Goal: Information Seeking & Learning: Learn about a topic

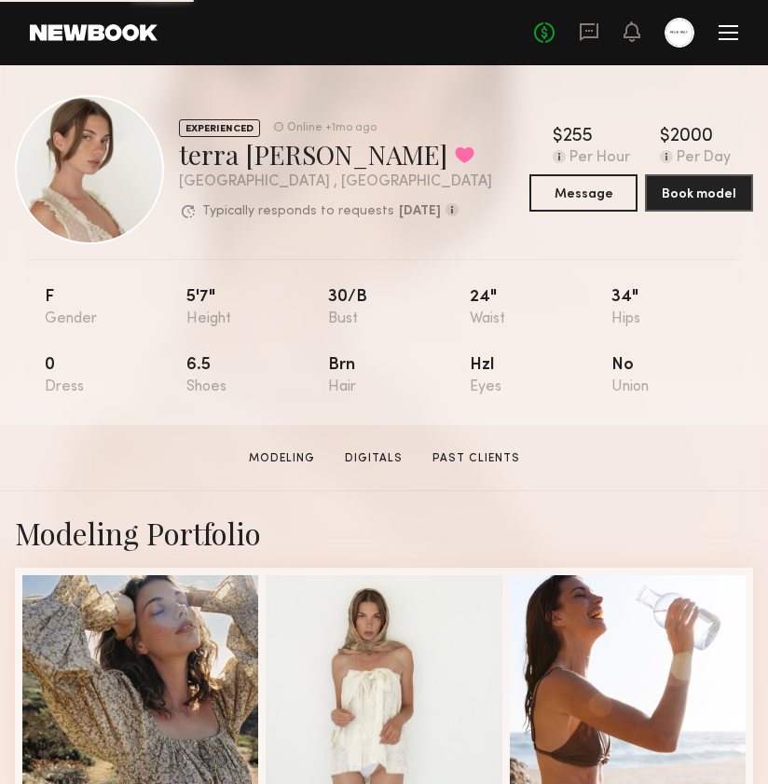
click at [665, 31] on div at bounding box center [679, 33] width 30 height 30
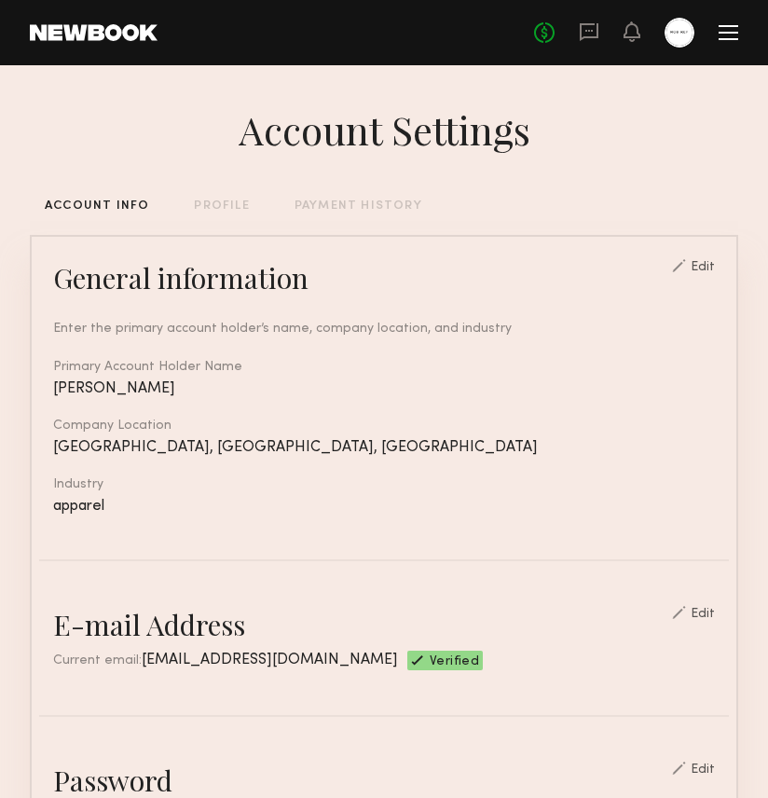
click at [721, 33] on div at bounding box center [728, 33] width 20 height 2
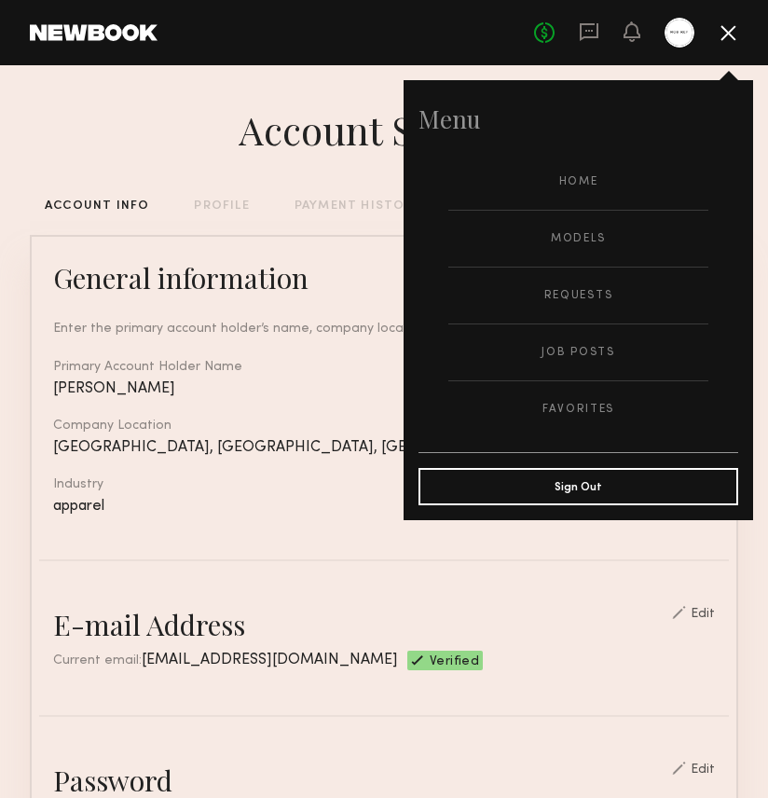
click at [685, 27] on div at bounding box center [679, 33] width 30 height 30
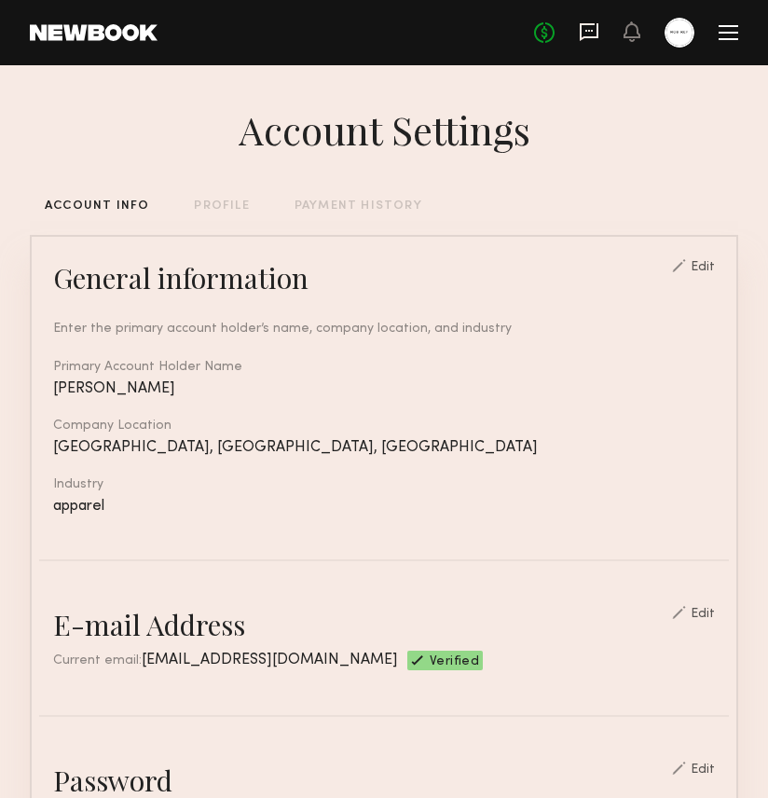
click at [589, 31] on icon at bounding box center [588, 31] width 7 height 2
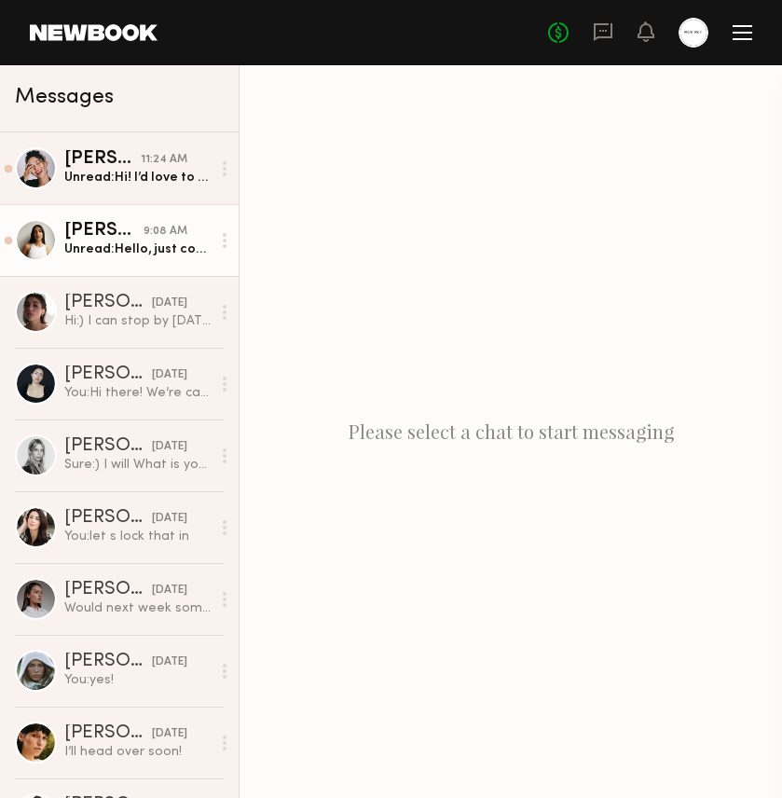
click at [112, 235] on div "Alexis R." at bounding box center [103, 231] width 79 height 19
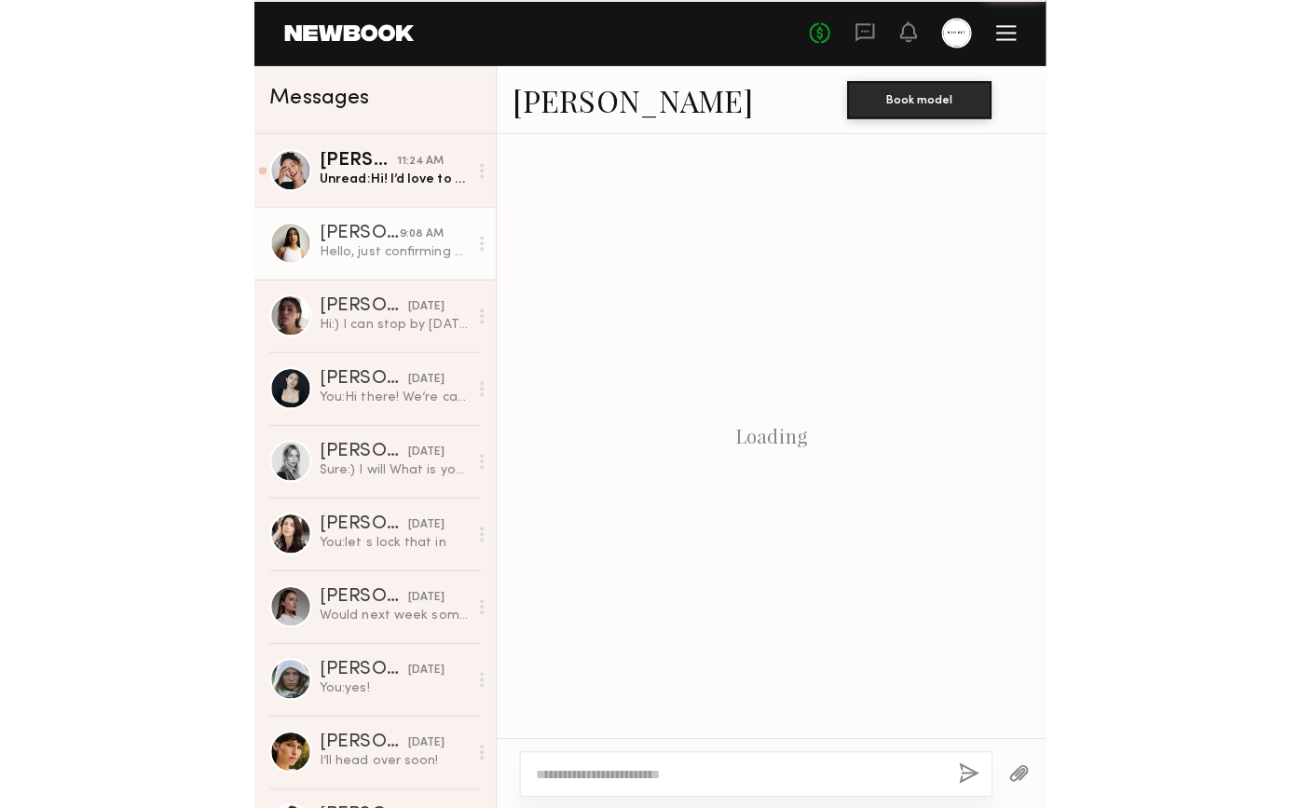
scroll to position [968, 0]
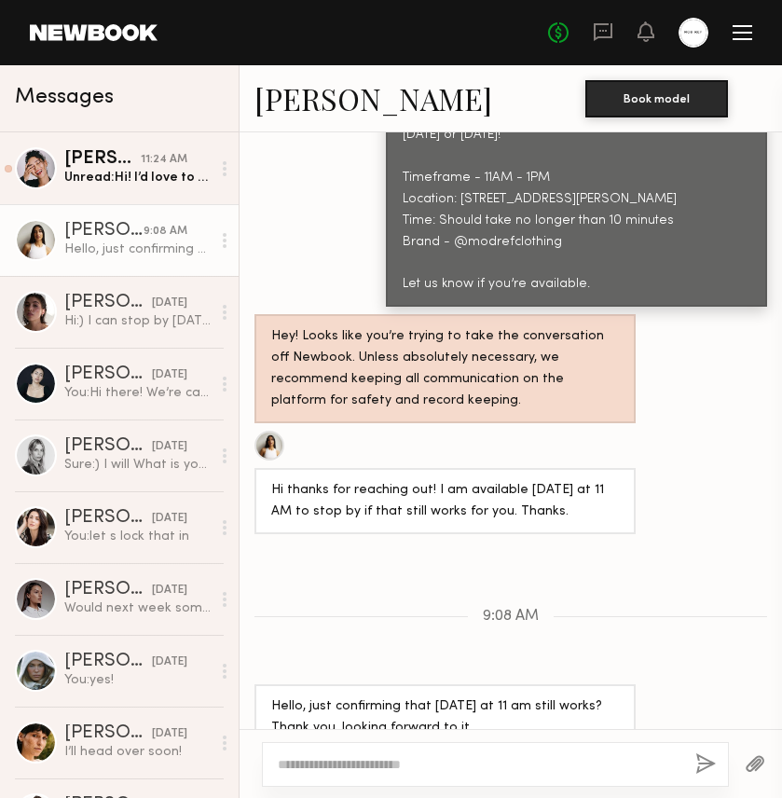
click at [281, 100] on link "Alexis R." at bounding box center [373, 98] width 238 height 40
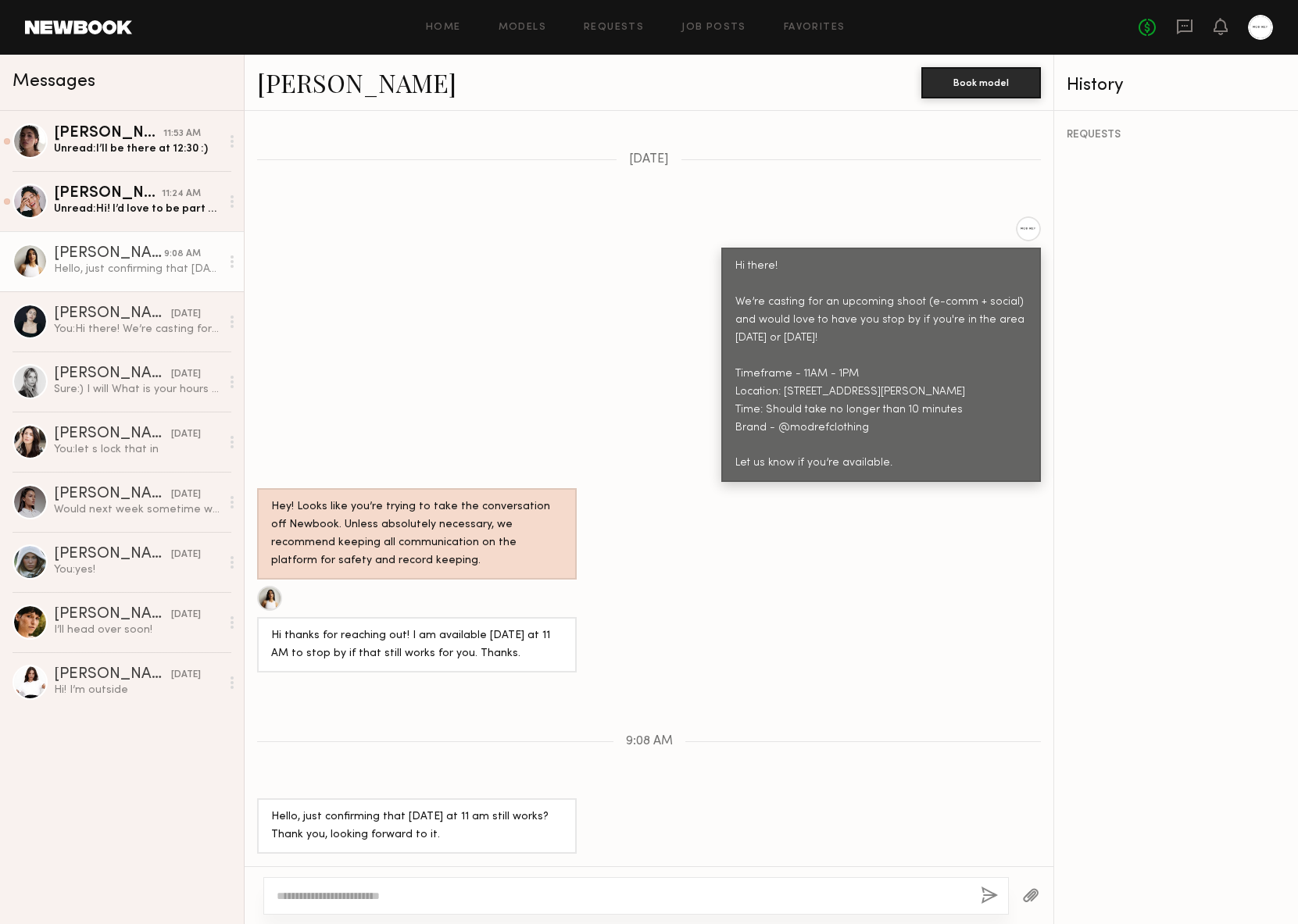
scroll to position [469, 0]
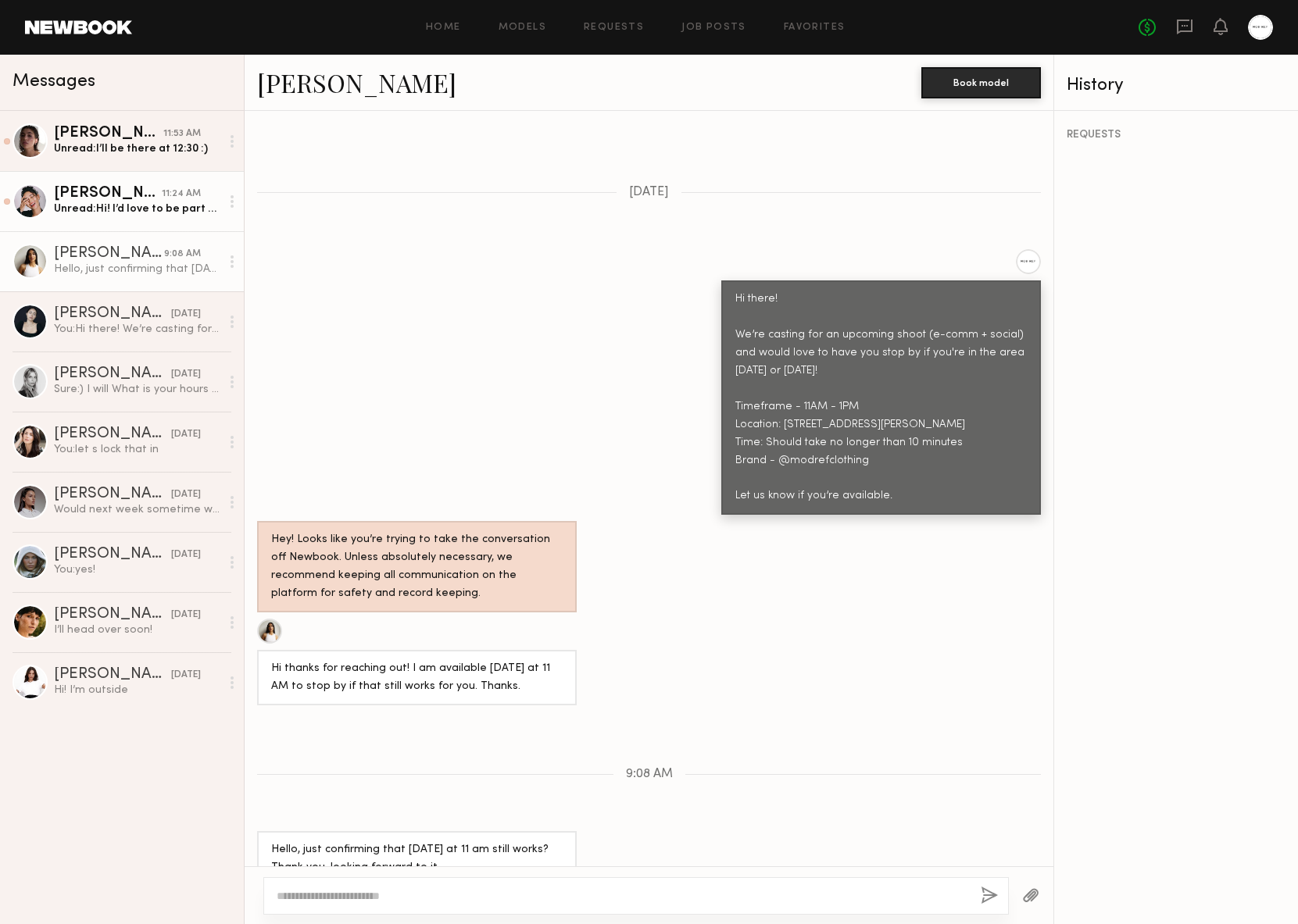
click at [143, 214] on div "Unread: Hi! I’d love to be part of this but the location is quite far from me f…" at bounding box center [137, 209] width 166 height 15
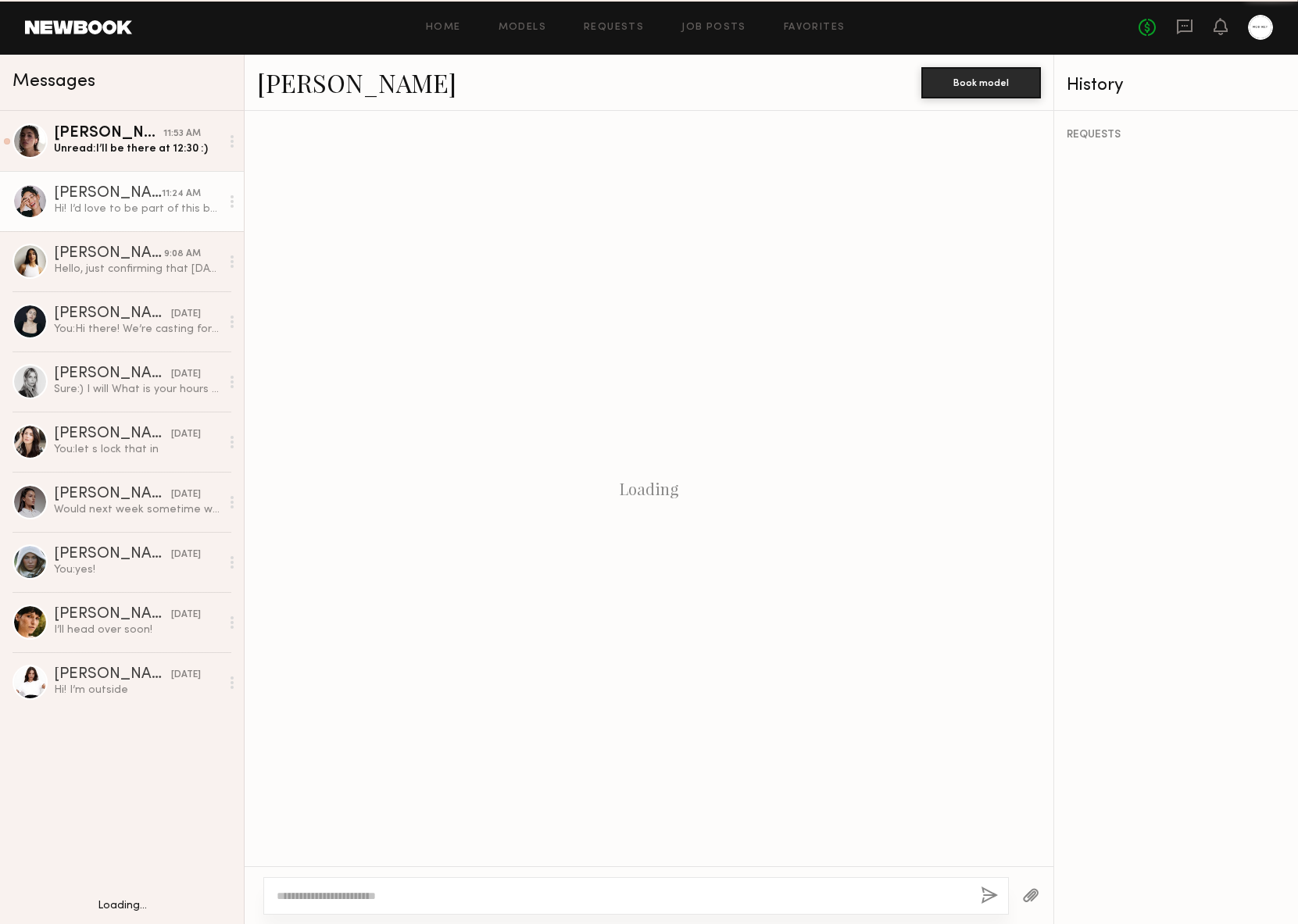
scroll to position [394, 0]
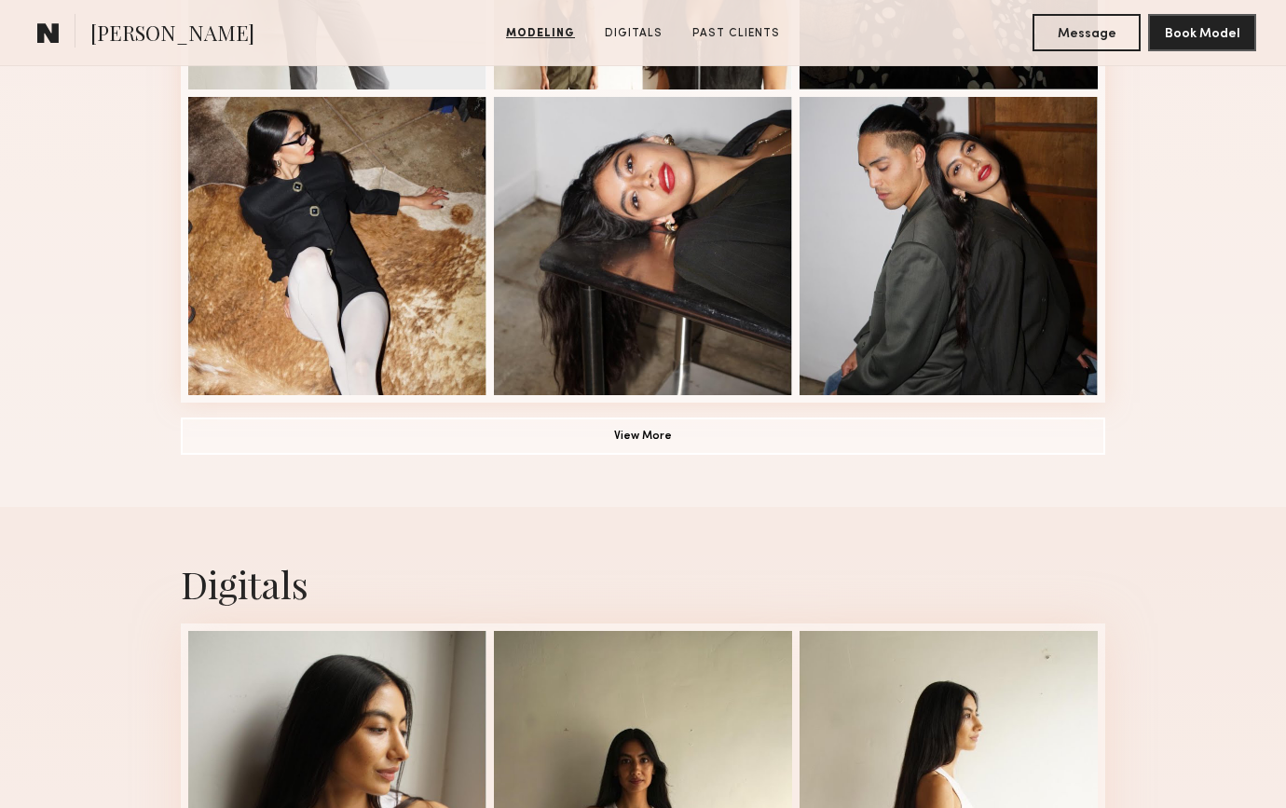
scroll to position [1947, 0]
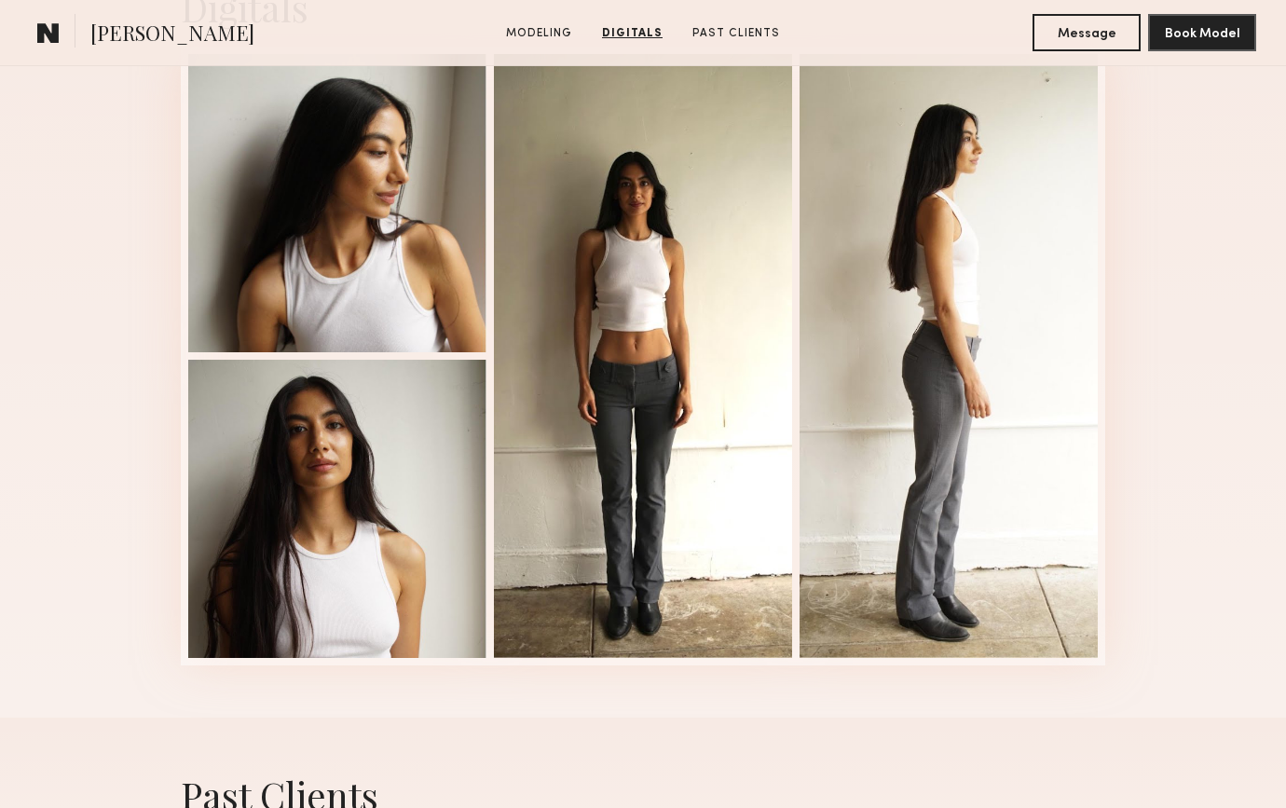
click at [781, 442] on div "Digitals 1 of 4" at bounding box center [643, 323] width 1286 height 787
click at [781, 702] on div "Digitals 1 of 4" at bounding box center [643, 323] width 1286 height 787
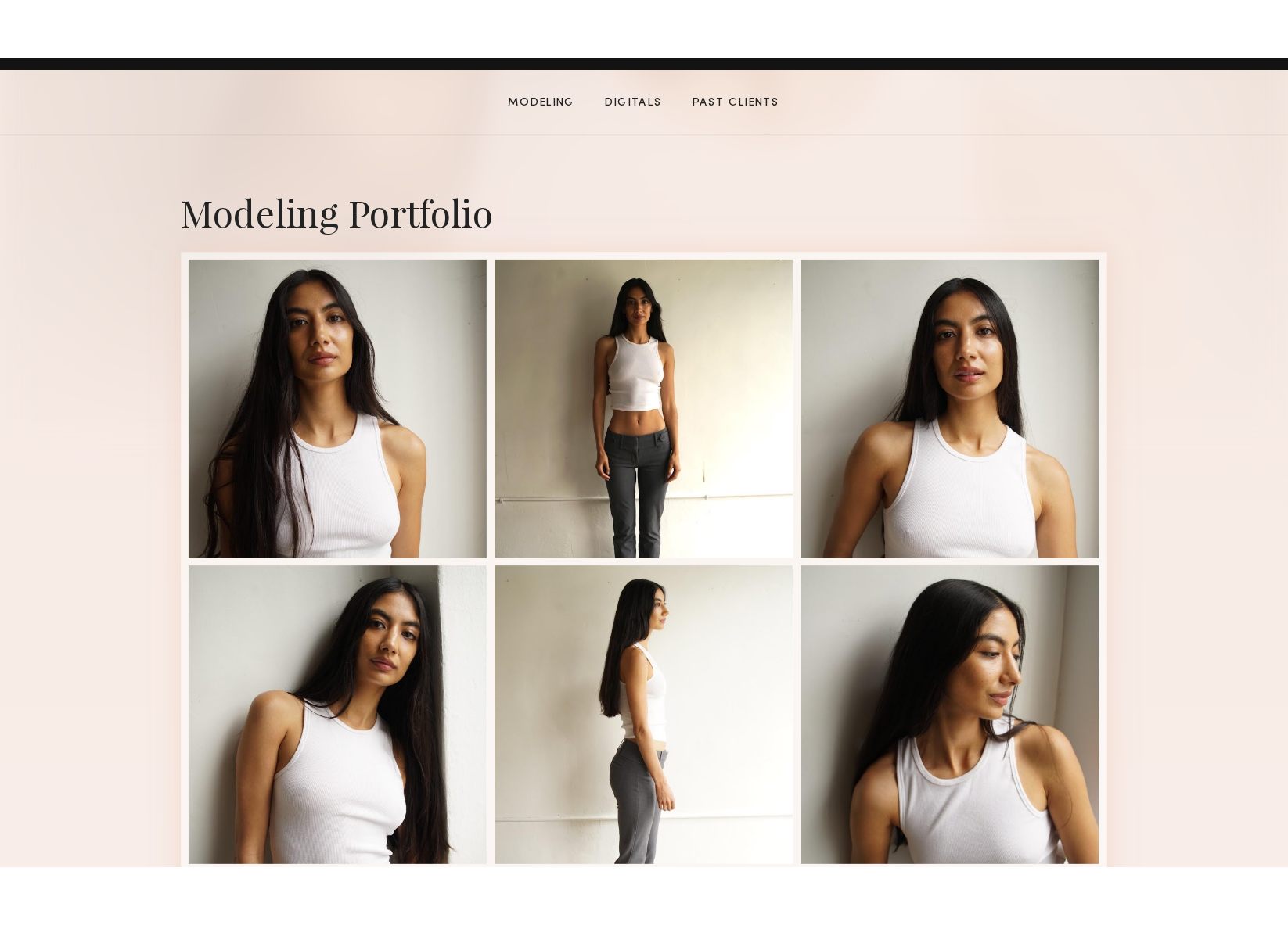
scroll to position [294, 0]
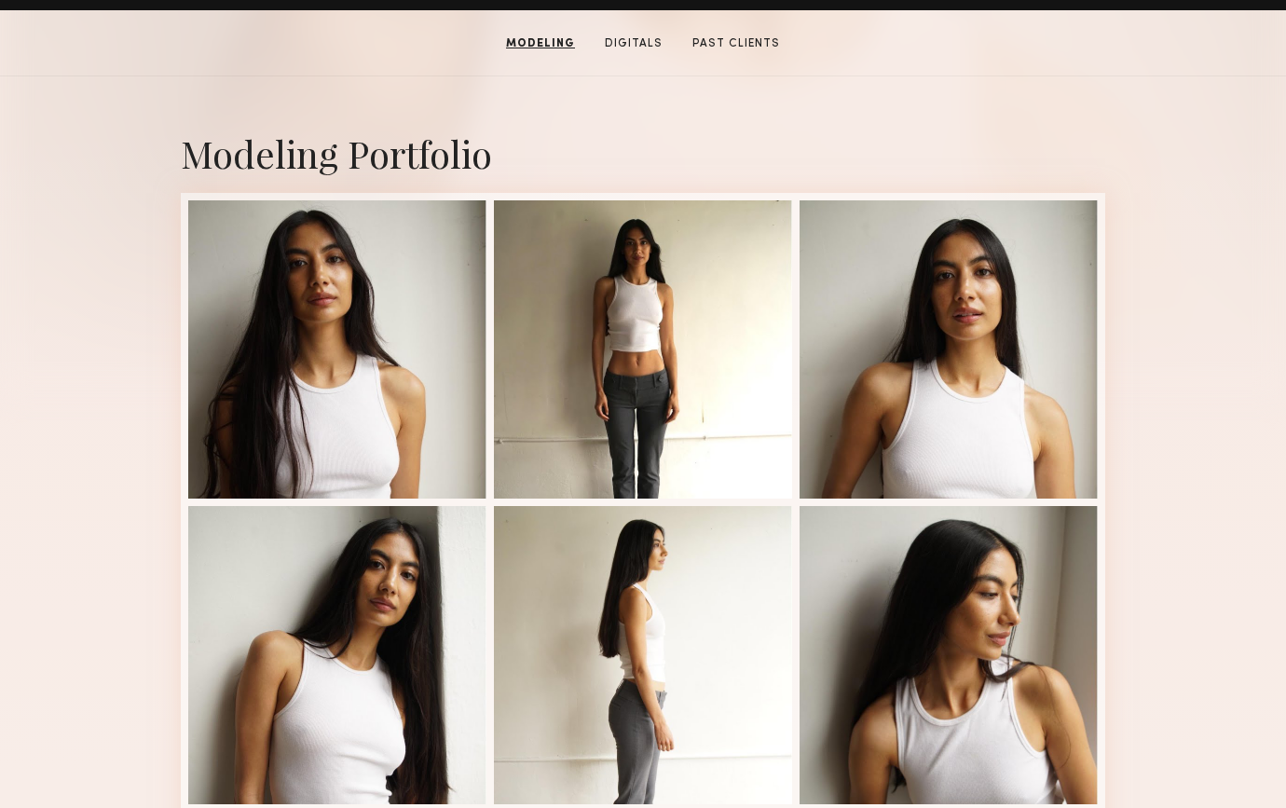
click at [392, 80] on div "Modeling Portfolio View More" at bounding box center [643, 801] width 924 height 1451
click at [102, 177] on div "Modeling Portfolio View More" at bounding box center [643, 801] width 1286 height 1451
click at [271, 79] on div "Modeling Portfolio View More" at bounding box center [643, 801] width 924 height 1451
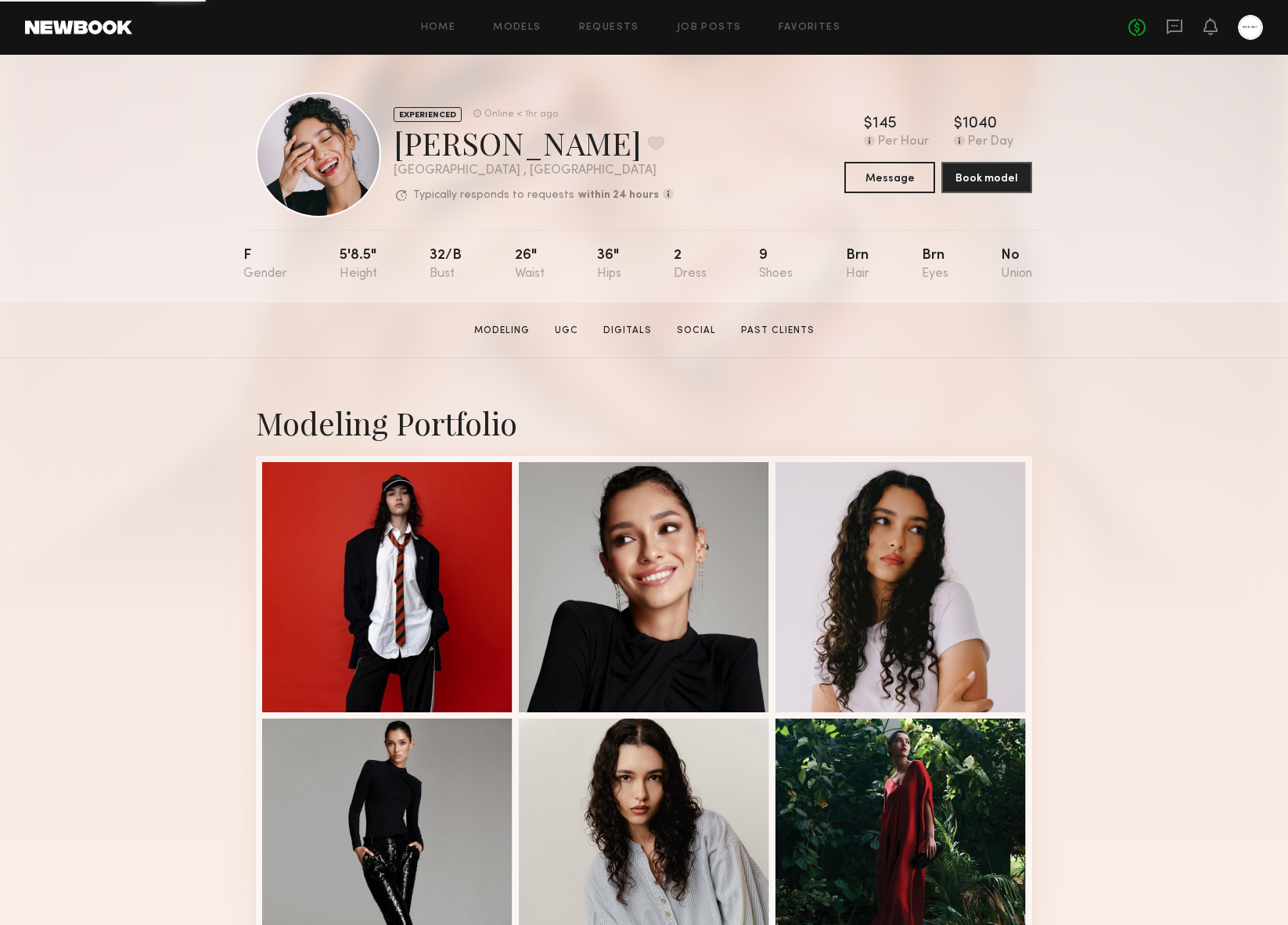
click at [1214, 331] on section "[PERSON_NAME] Modeling UGC Digitals Social Past Clients Message Book Model" at bounding box center [644, 331] width 1288 height 55
click at [1211, 323] on section "[PERSON_NAME] Modeling UGC Digitals Social Past Clients Message Book Model" at bounding box center [644, 331] width 1288 height 55
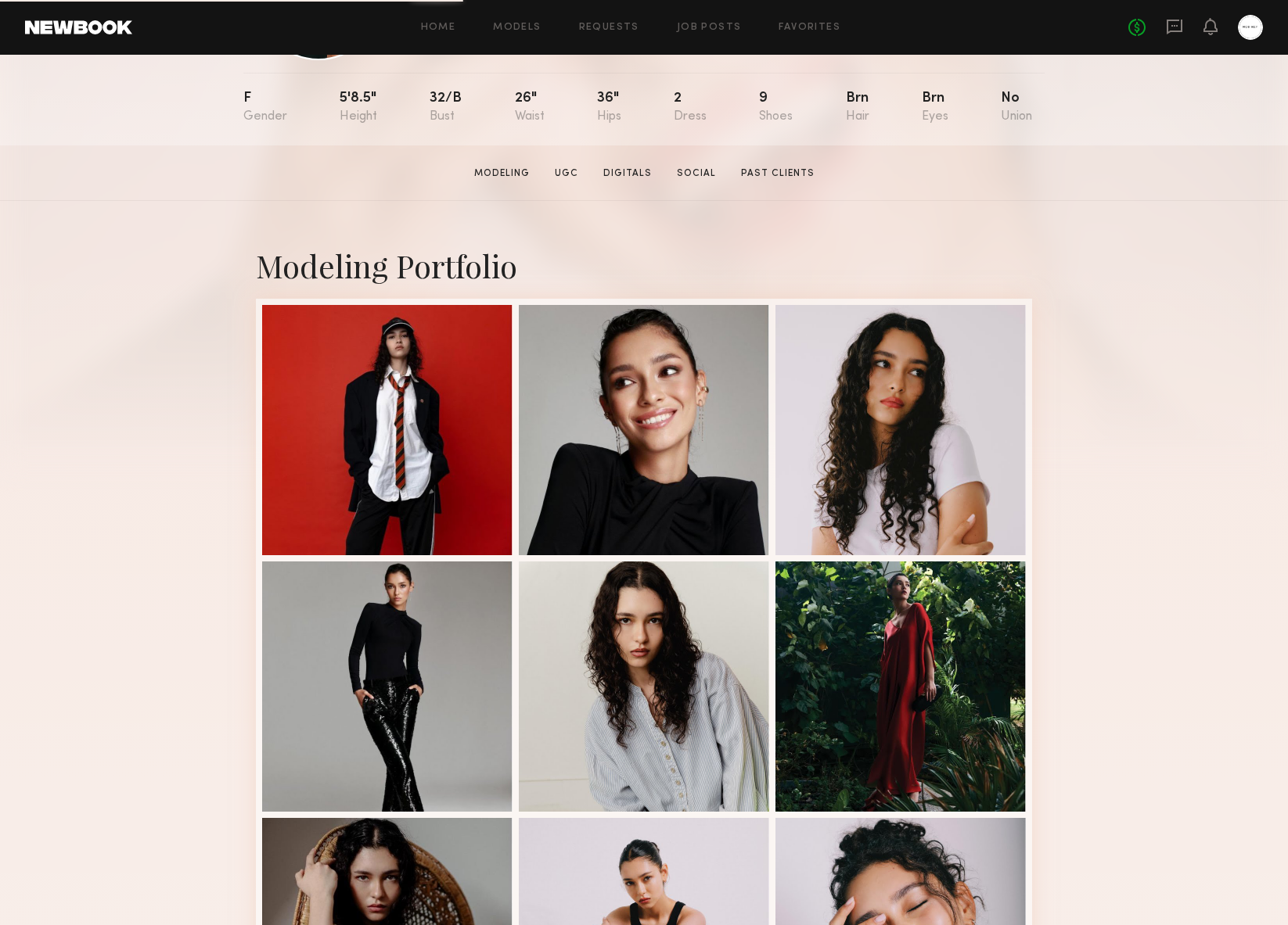
scroll to position [491, 0]
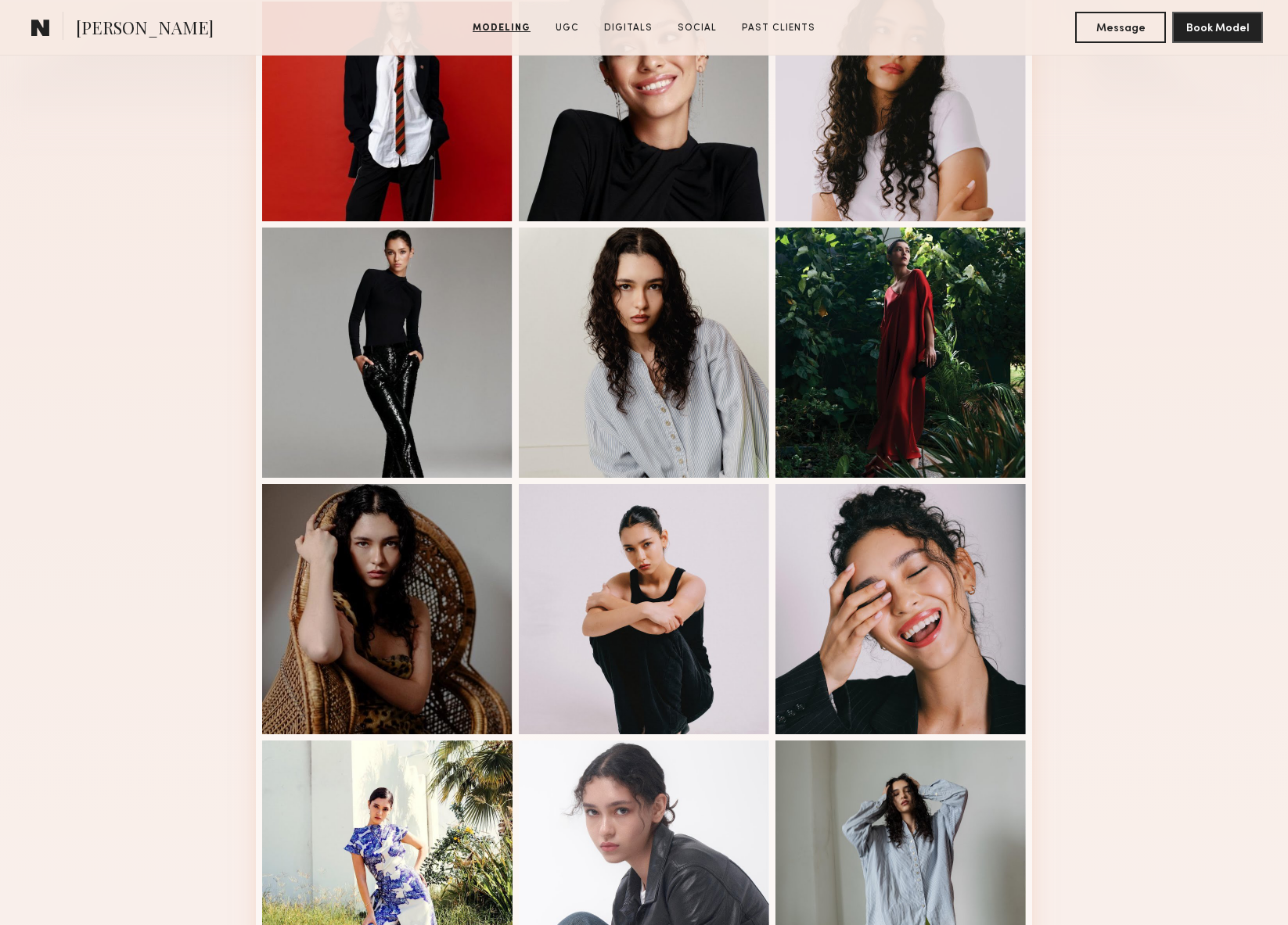
click at [1186, 330] on div "Modeling Portfolio View More" at bounding box center [644, 476] width 1288 height 1218
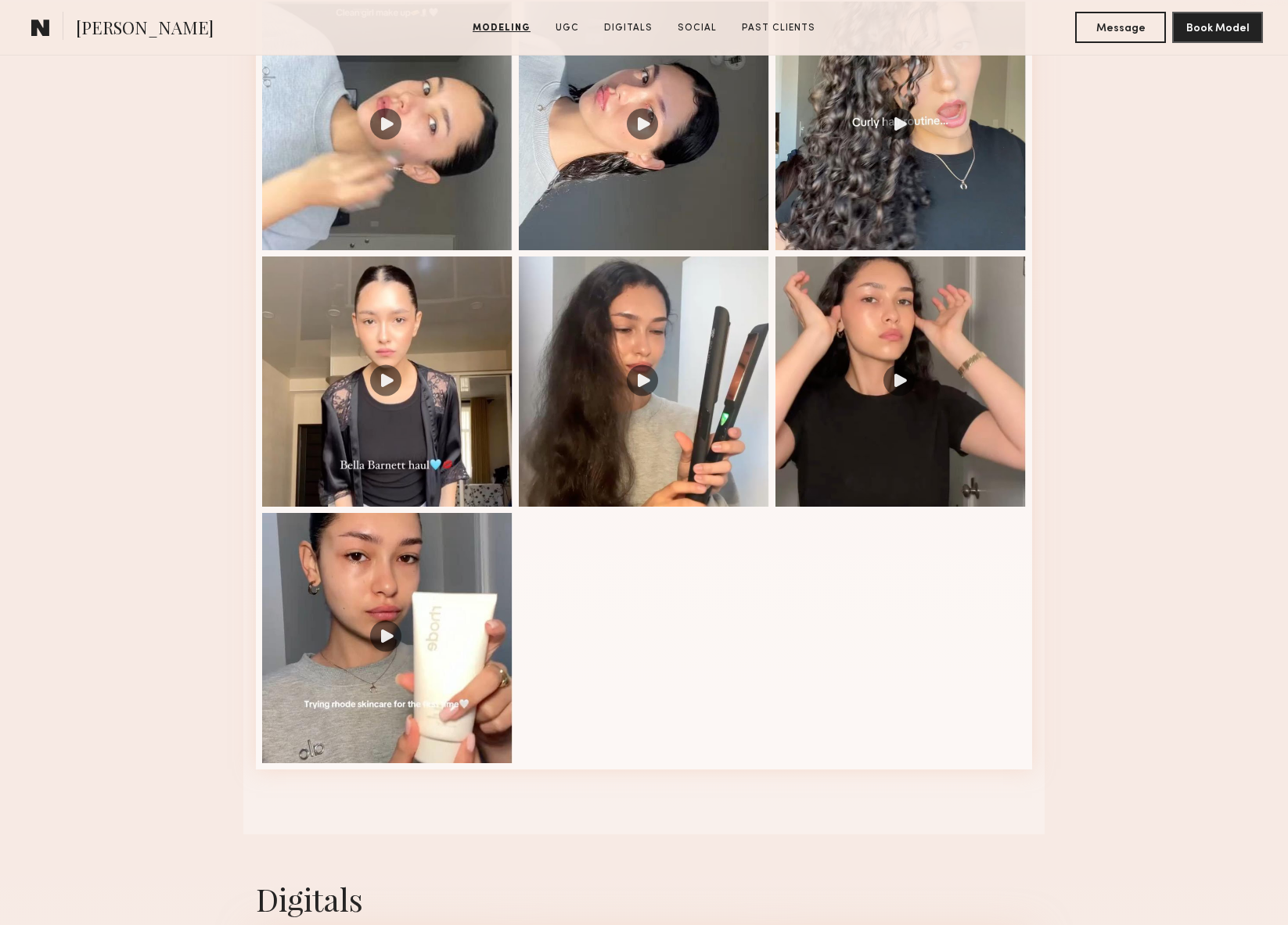
scroll to position [1713, 0]
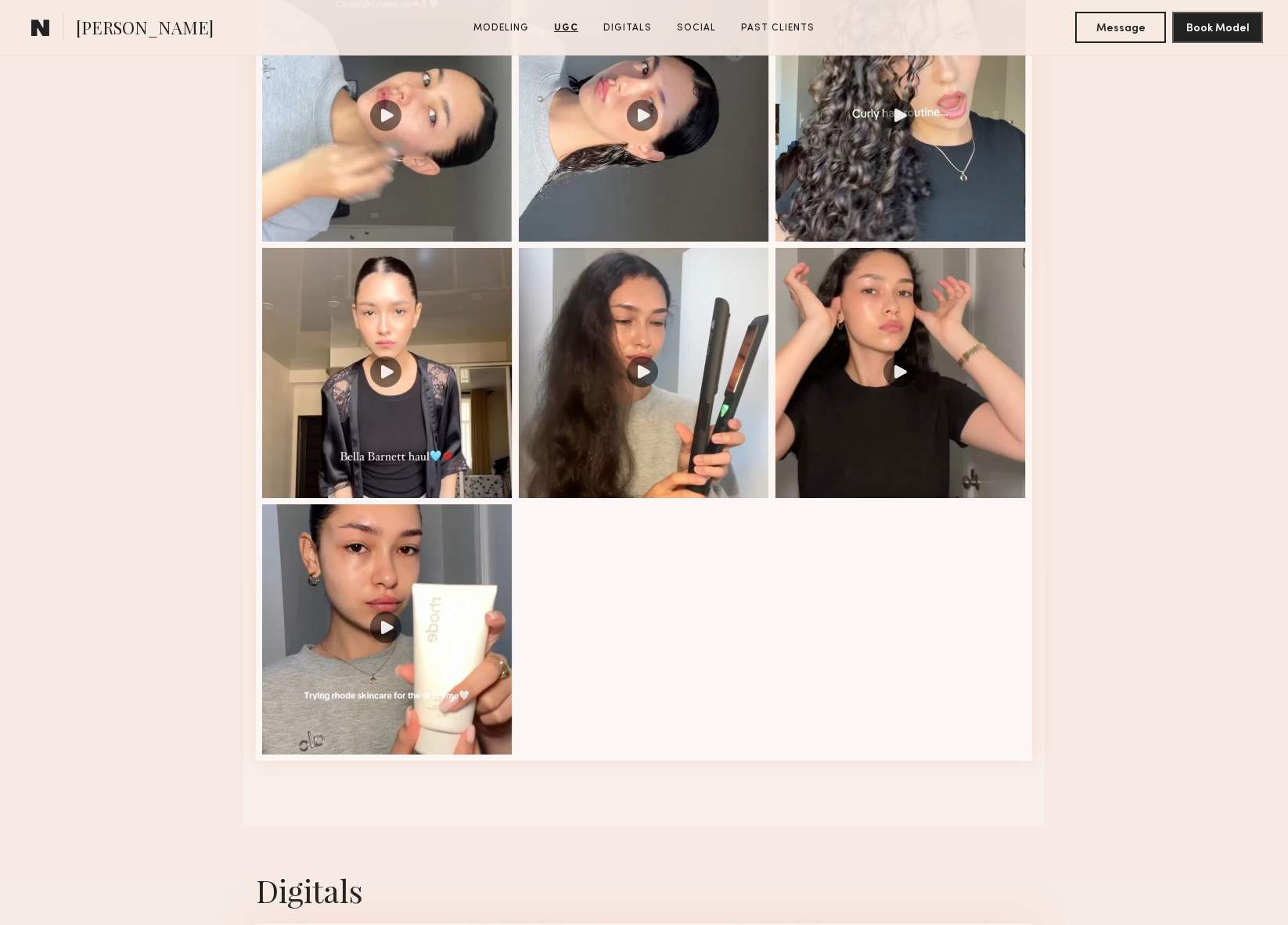
click at [1159, 342] on nb-model-profile-ugc-container "User Generated Content Videos 1 of 7" at bounding box center [644, 344] width 1288 height 963
click at [1181, 351] on nb-model-profile-ugc-container "User Generated Content Videos 1 of 7" at bounding box center [644, 344] width 1288 height 963
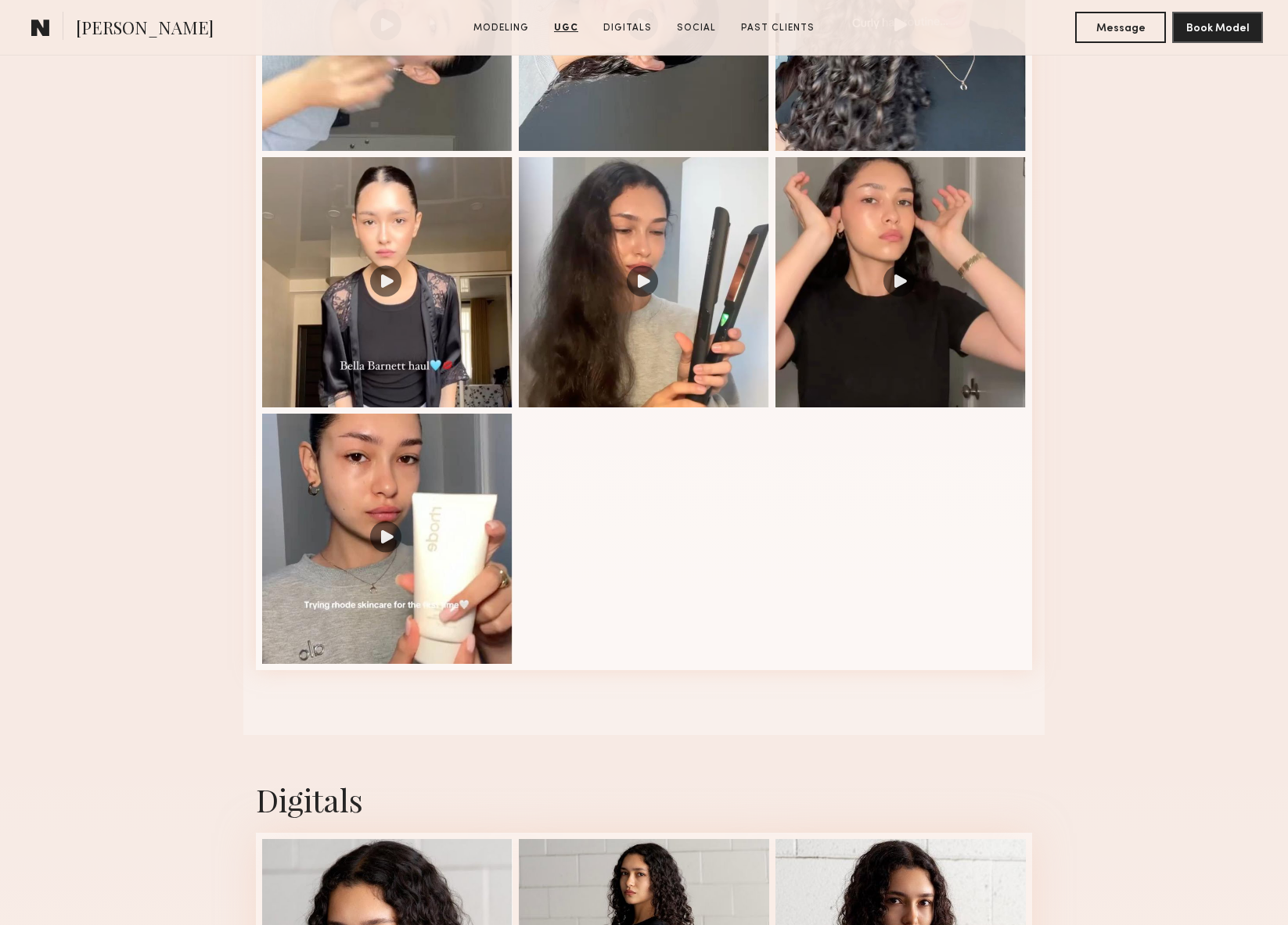
scroll to position [1753, 0]
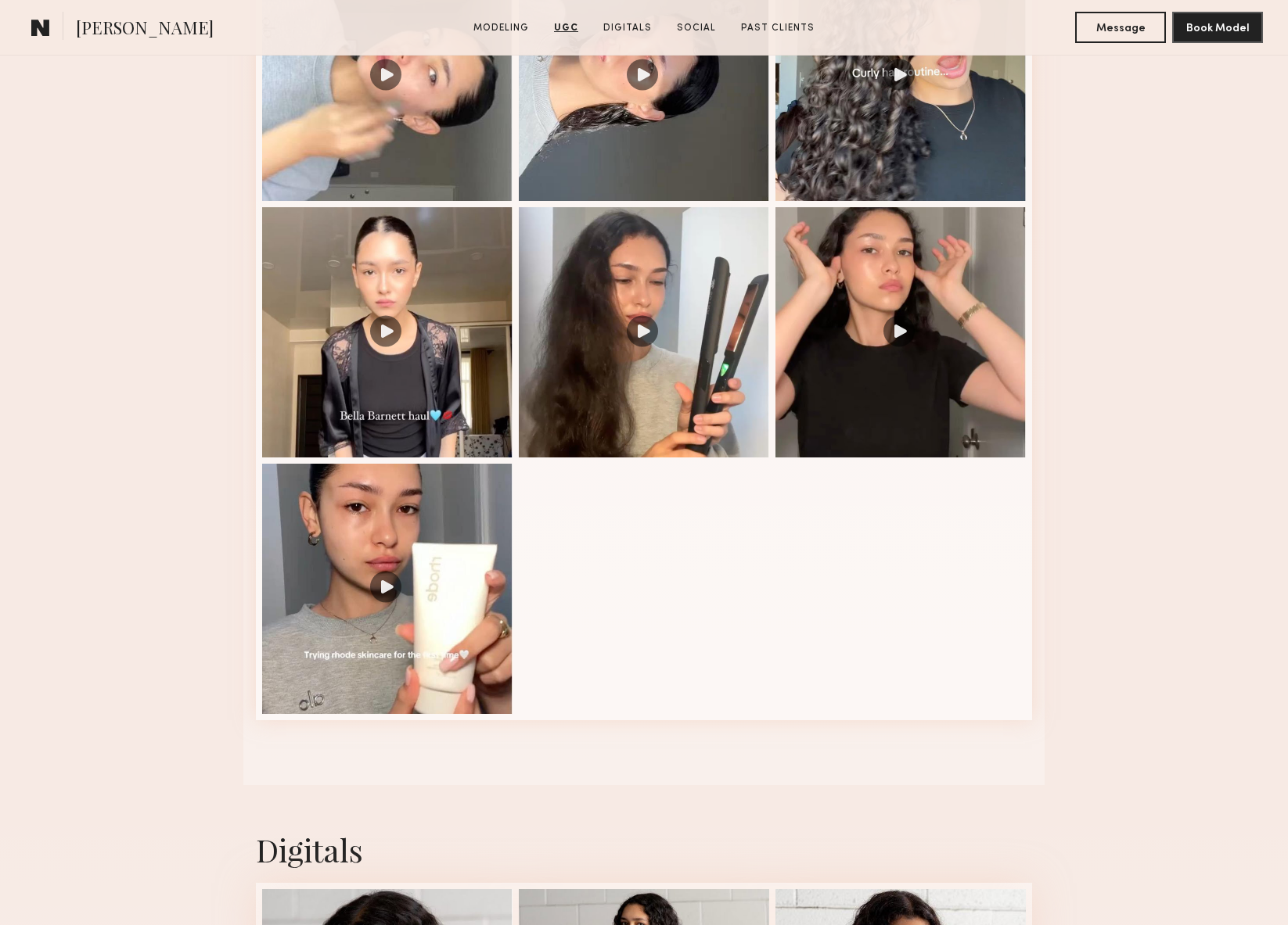
drag, startPoint x: 1153, startPoint y: 319, endPoint x: 1151, endPoint y: 291, distance: 28.1
click at [1153, 319] on nb-model-profile-ugc-container "User Generated Content Videos 1 of 7" at bounding box center [644, 303] width 1288 height 963
